Goal: Task Accomplishment & Management: Manage account settings

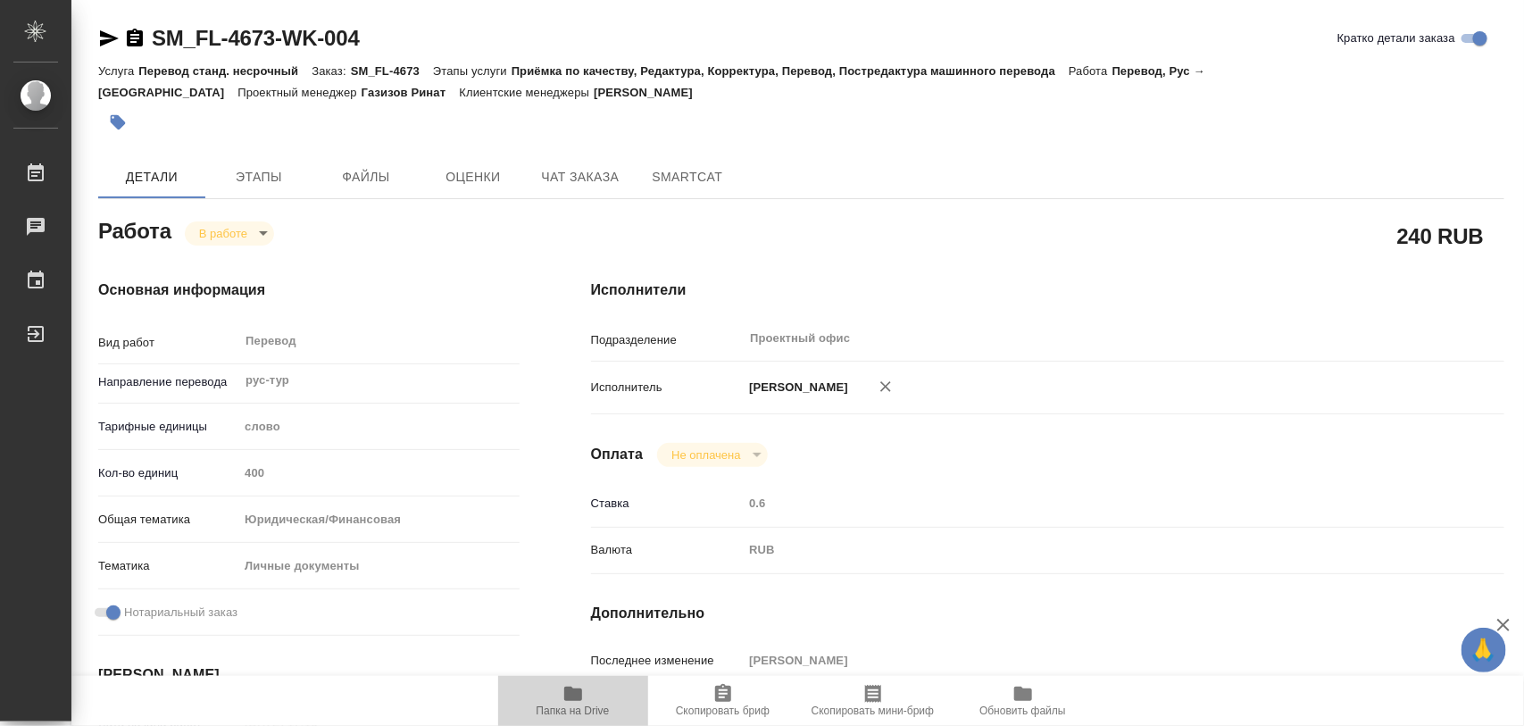
click at [583, 711] on span "Папка на Drive" at bounding box center [573, 711] width 73 height 13
click at [257, 175] on span "Этапы" at bounding box center [259, 177] width 86 height 22
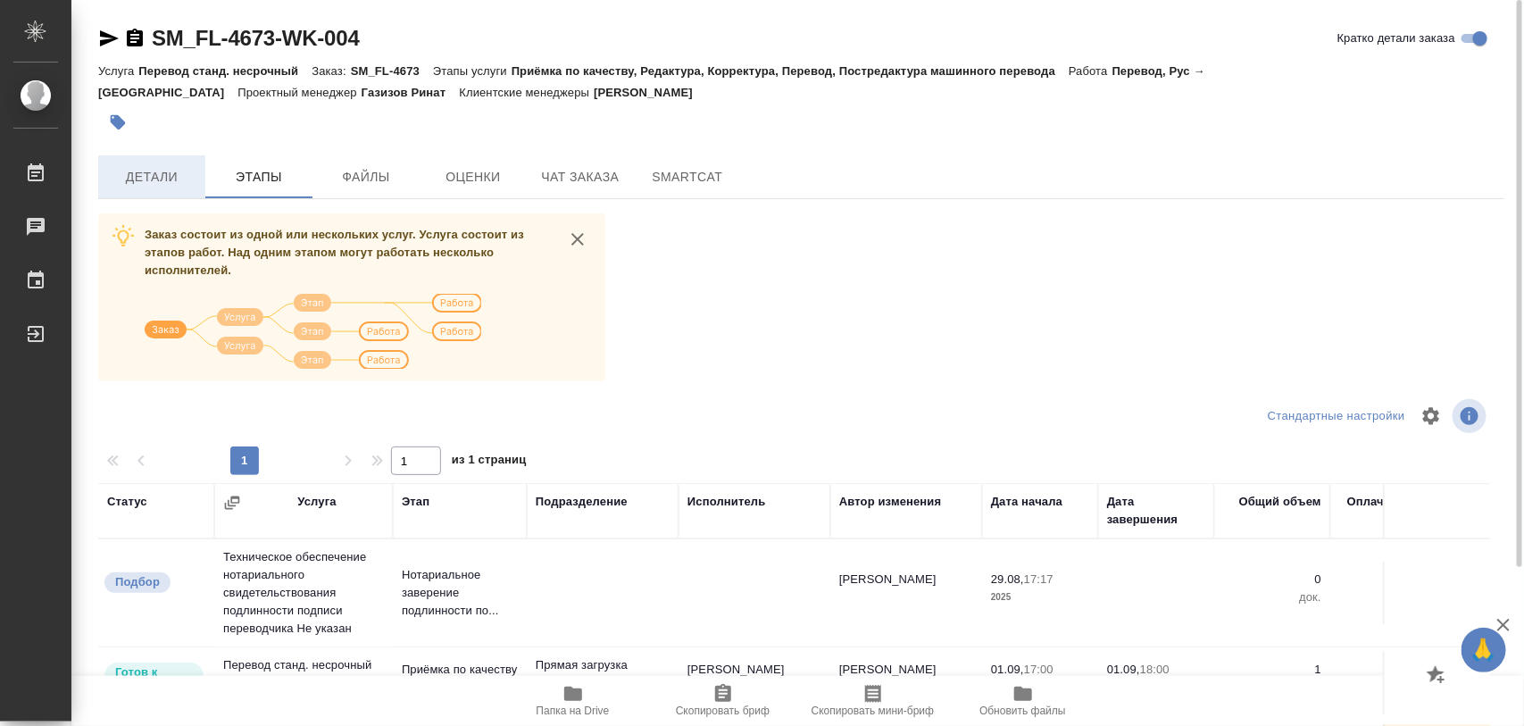
click at [159, 177] on span "Детали" at bounding box center [152, 177] width 86 height 22
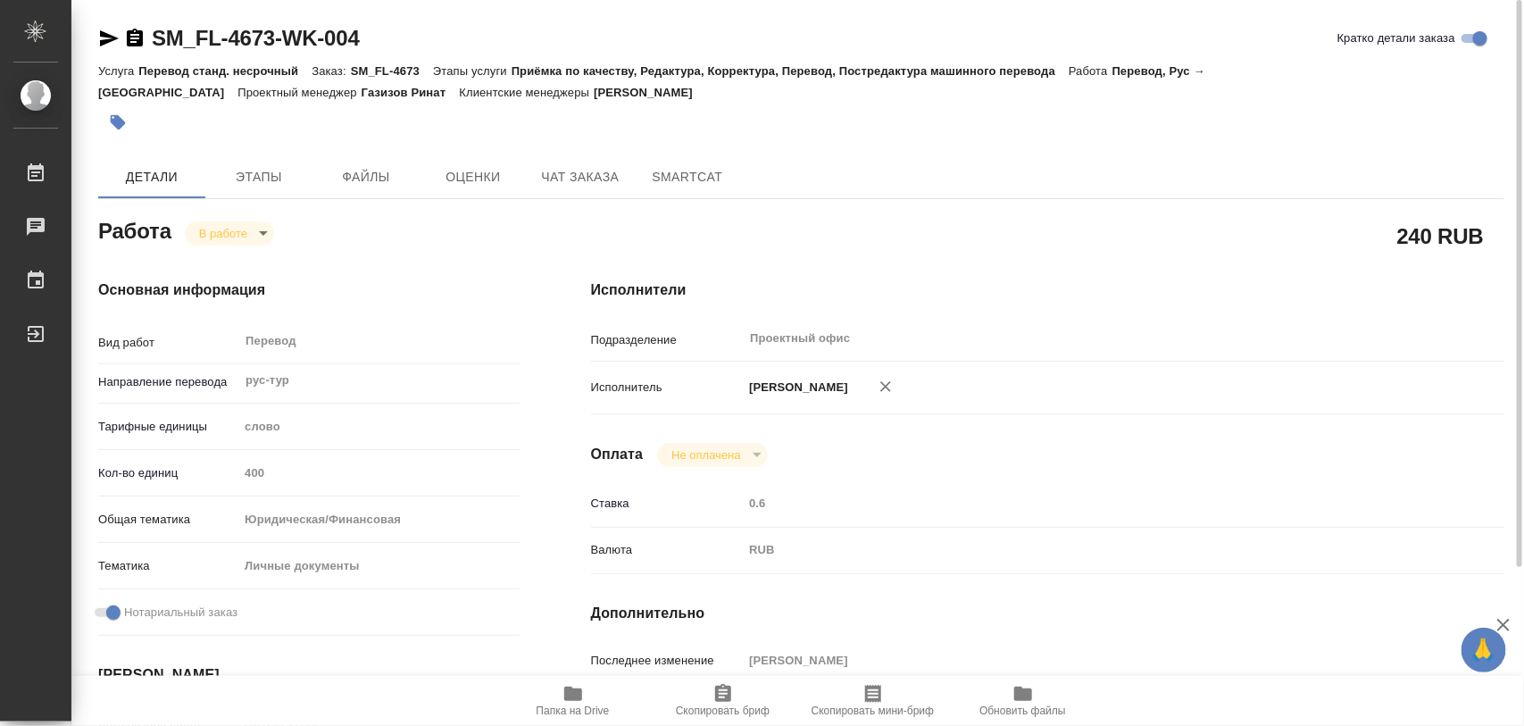
type textarea "x"
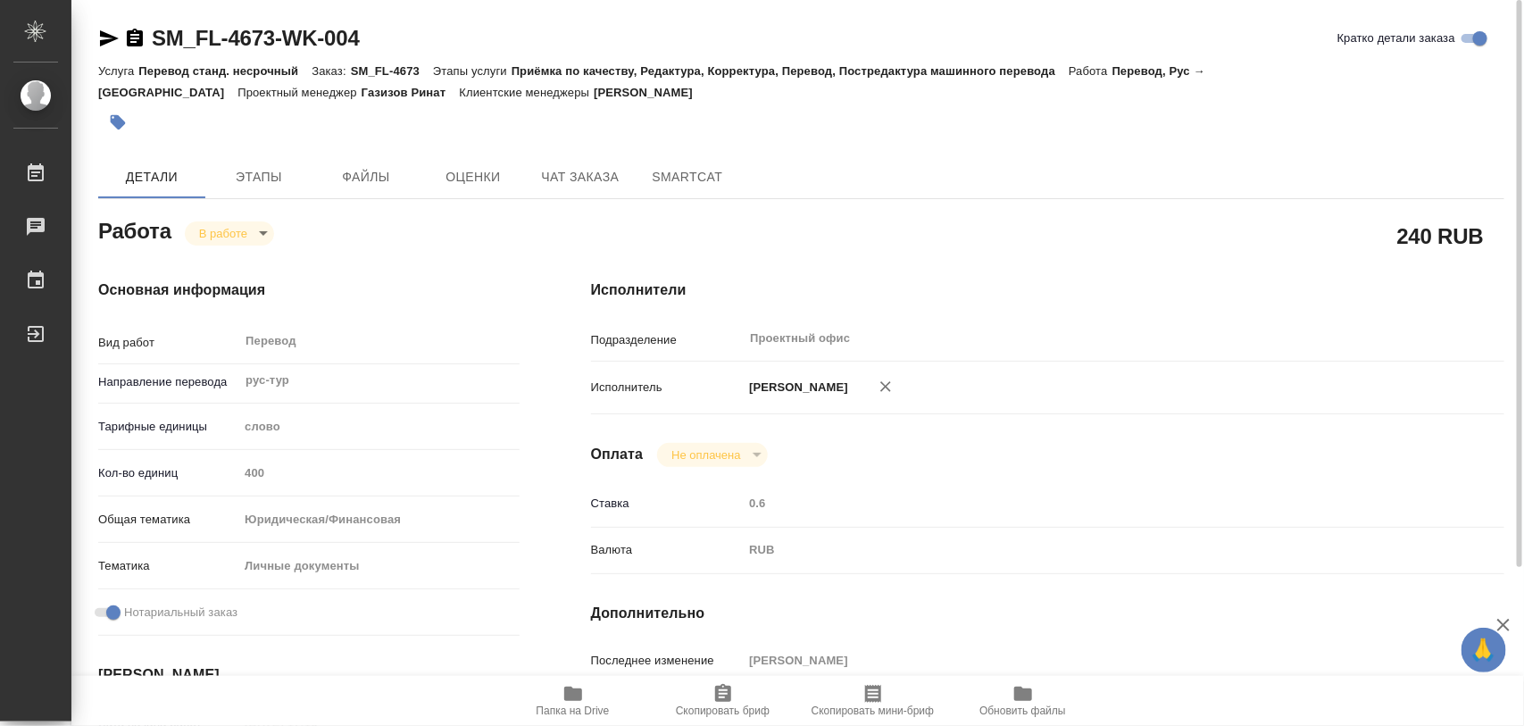
type textarea "x"
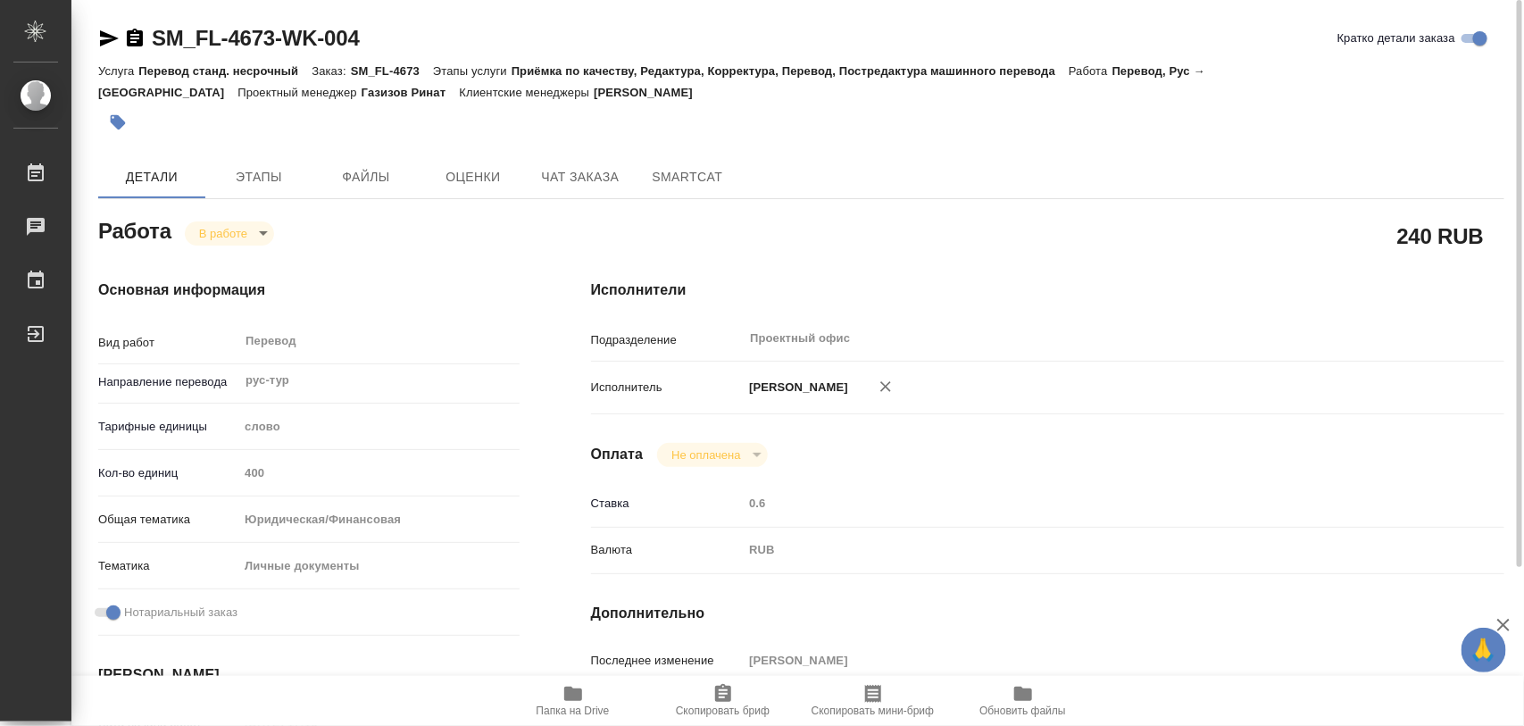
type textarea "x"
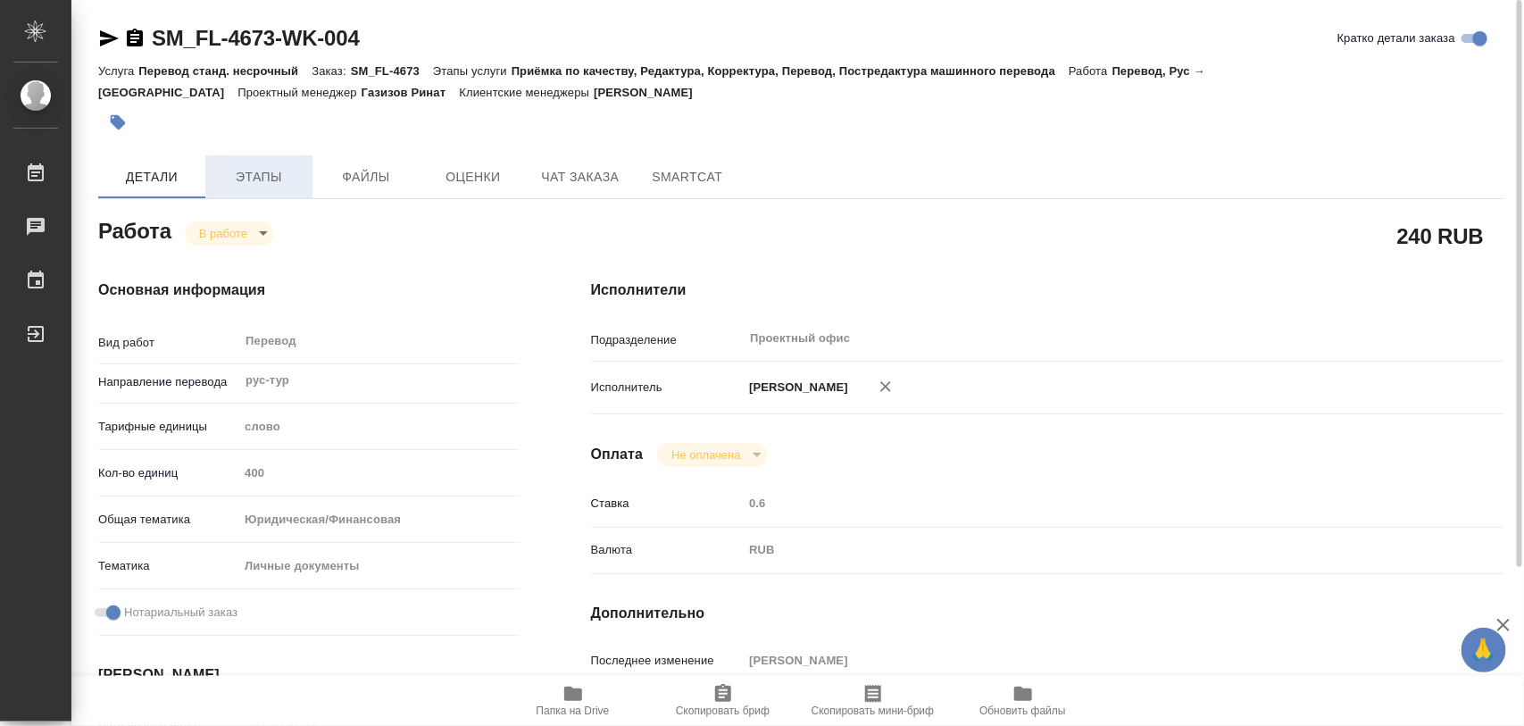
click at [262, 170] on span "Этапы" at bounding box center [259, 177] width 86 height 22
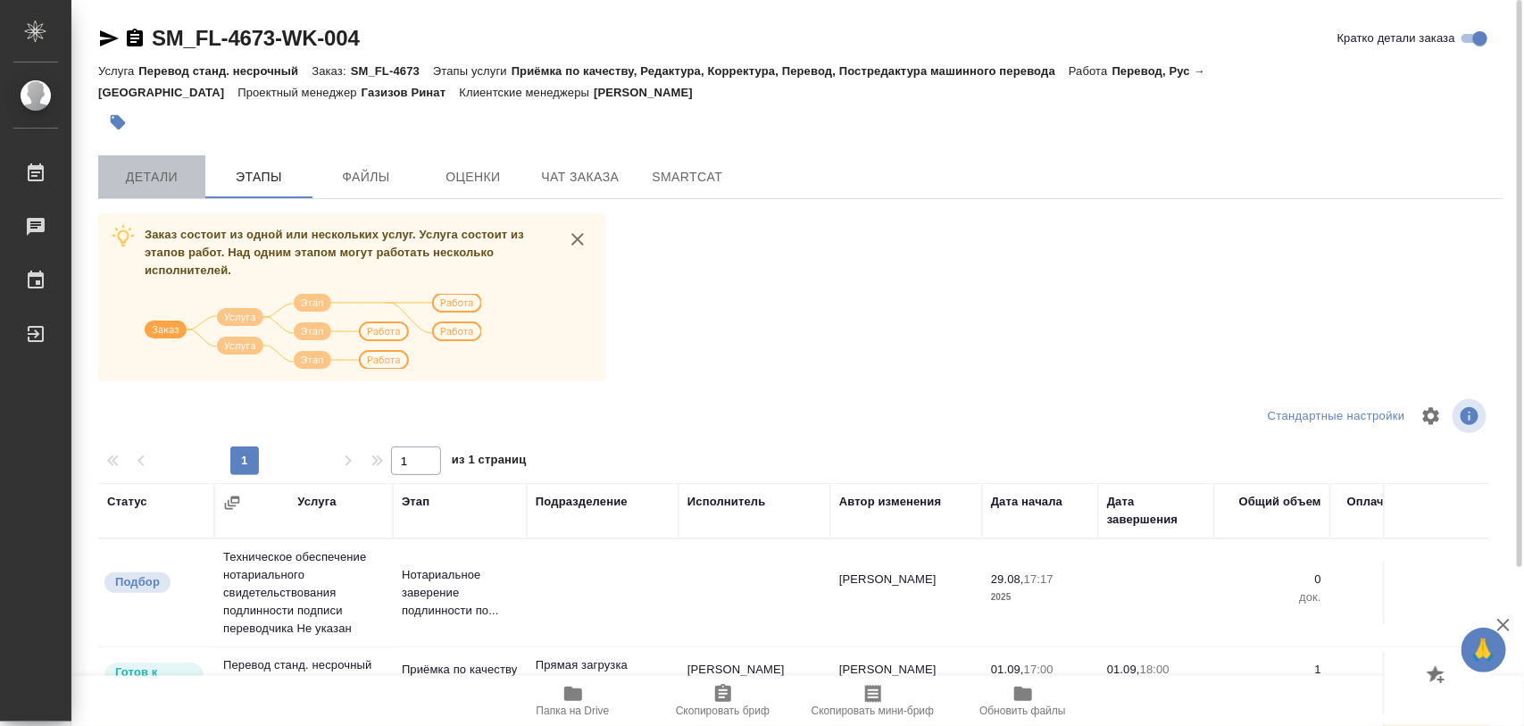
click at [129, 167] on span "Детали" at bounding box center [152, 177] width 86 height 22
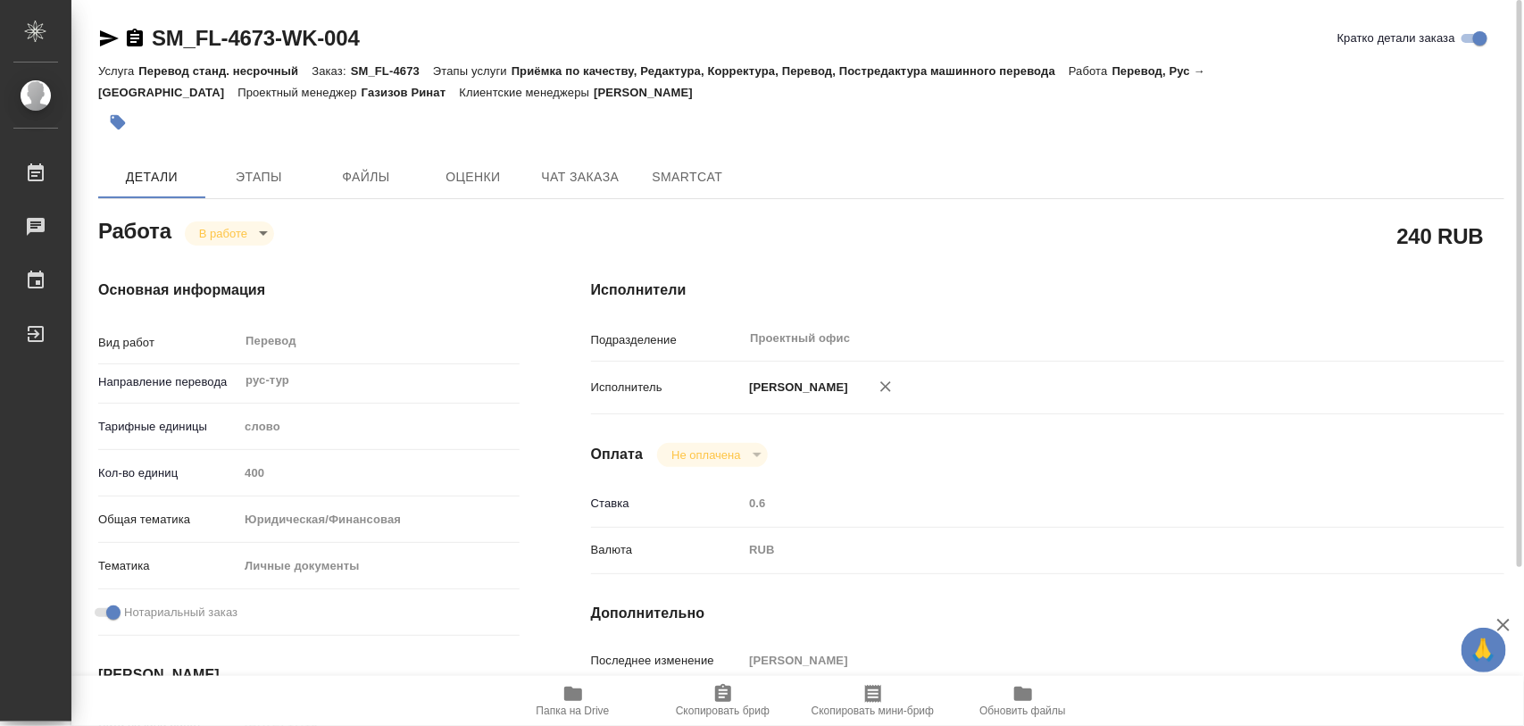
type textarea "x"
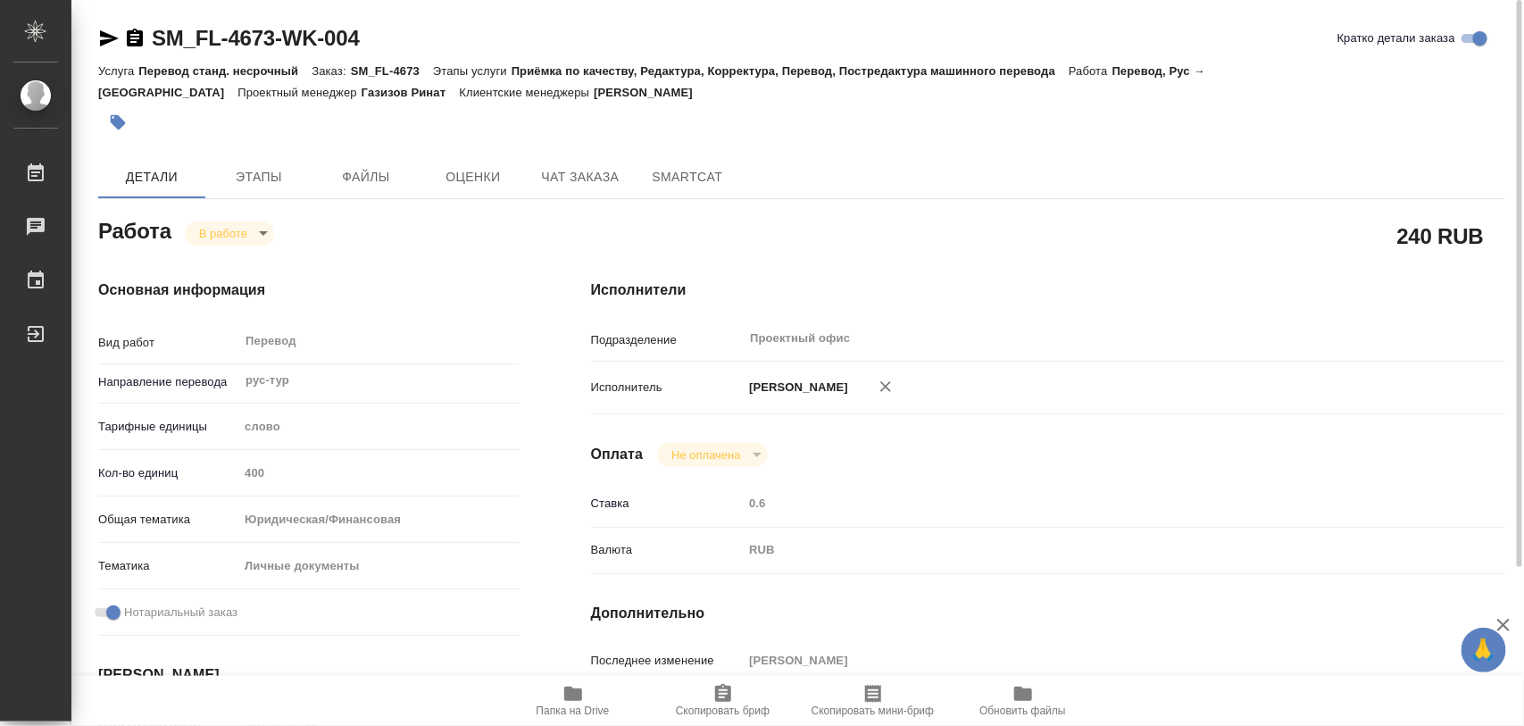
type textarea "x"
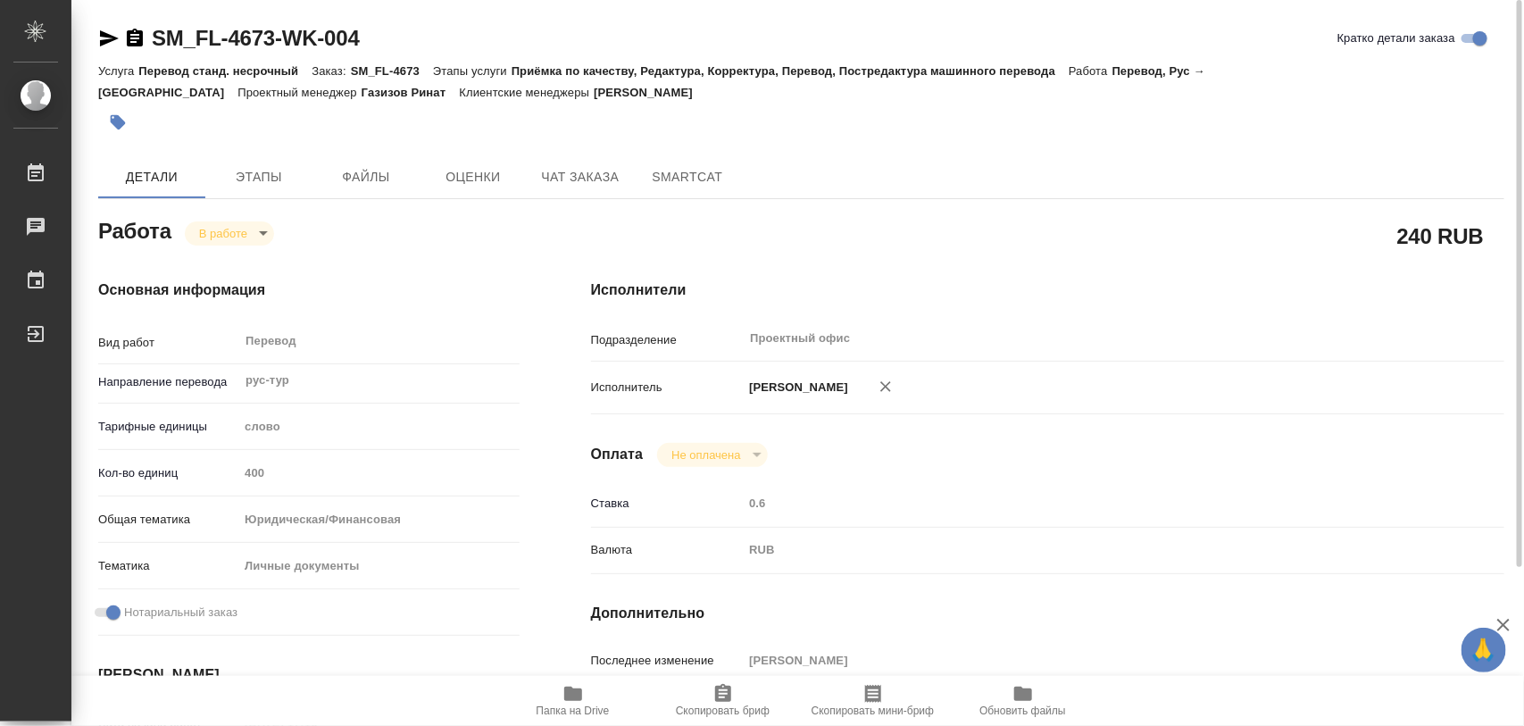
type textarea "x"
